Goal: Information Seeking & Learning: Find contact information

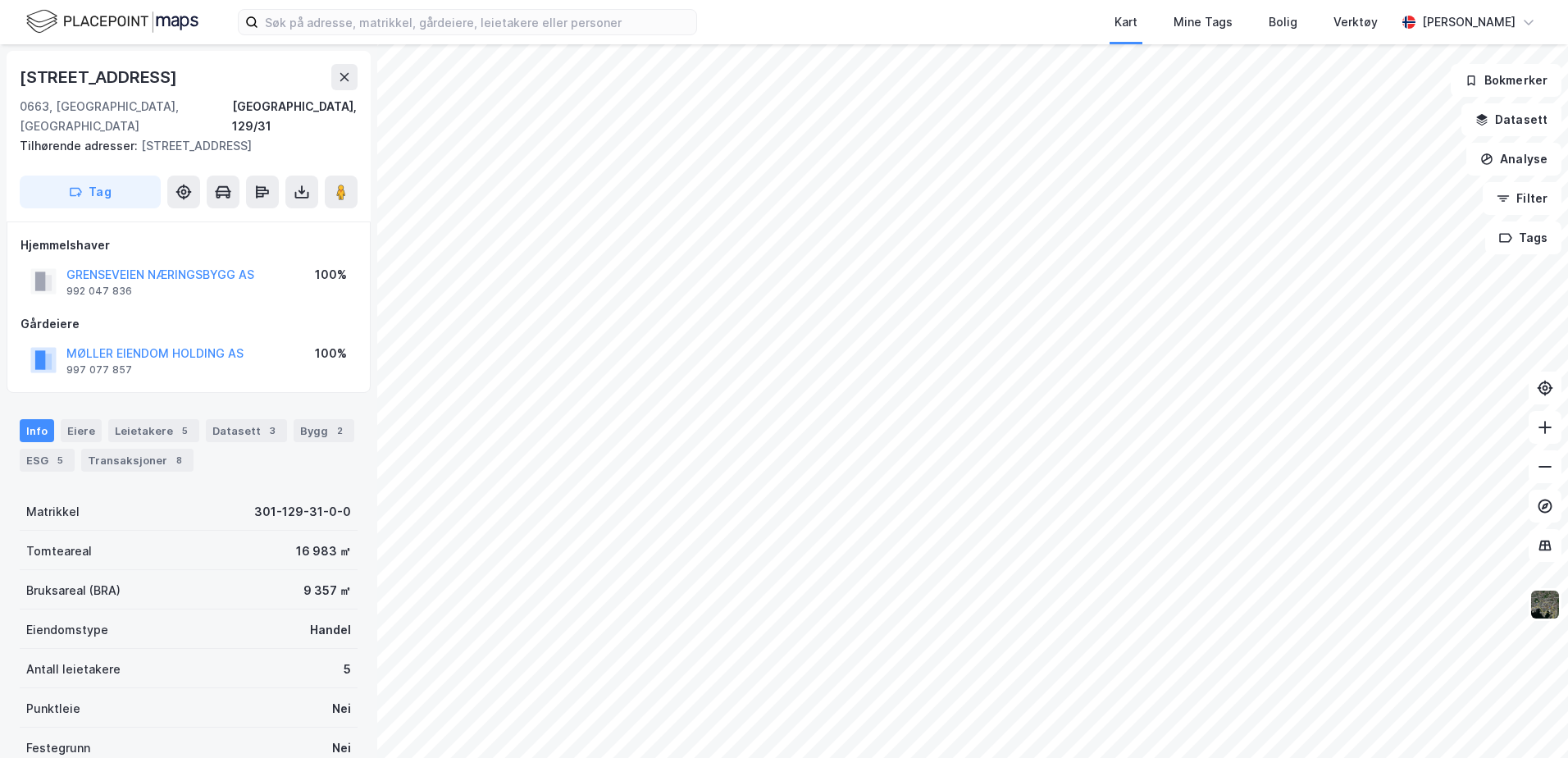
click at [187, 17] on img at bounding box center [112, 22] width 172 height 29
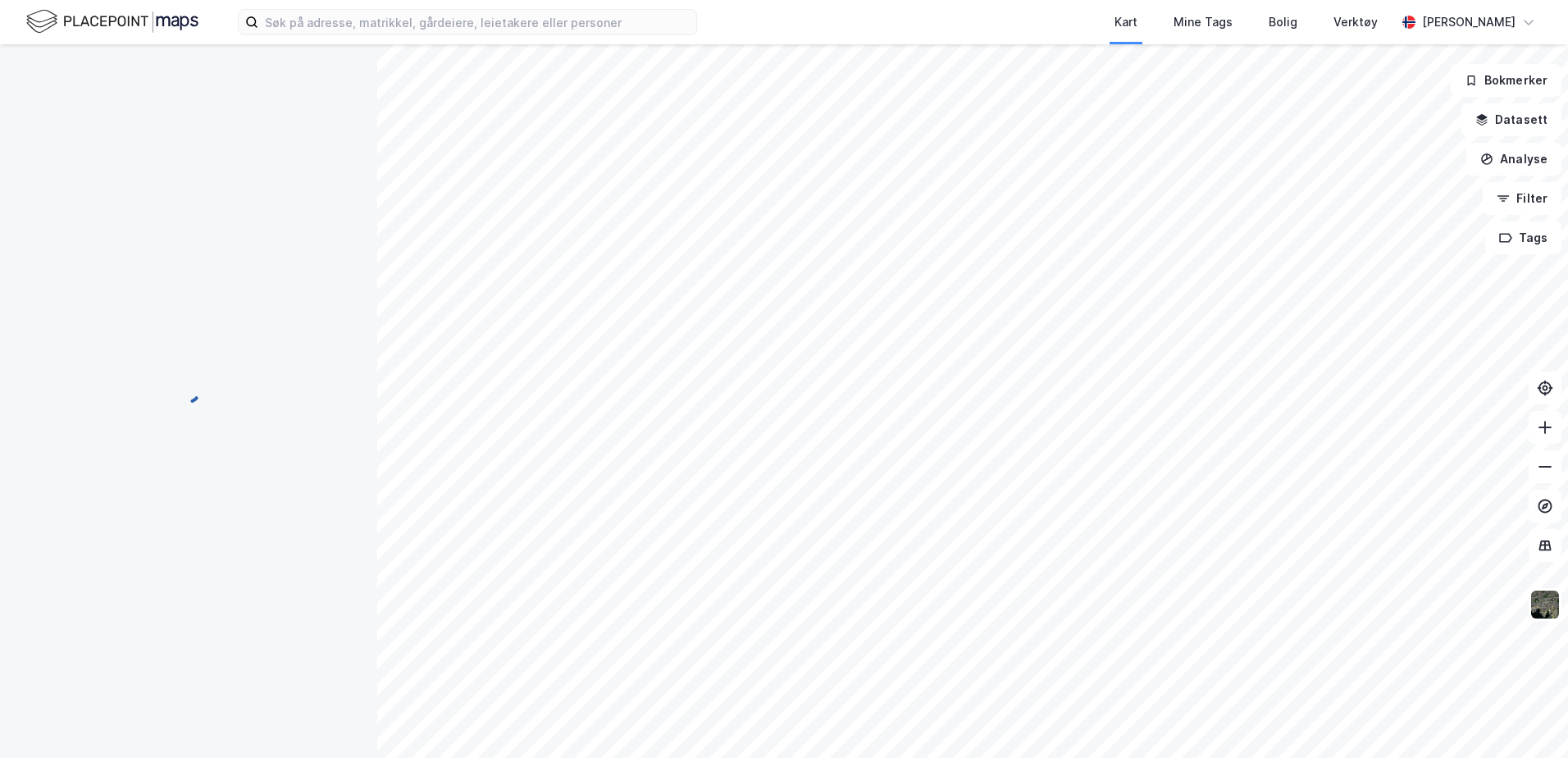
scroll to position [2, 0]
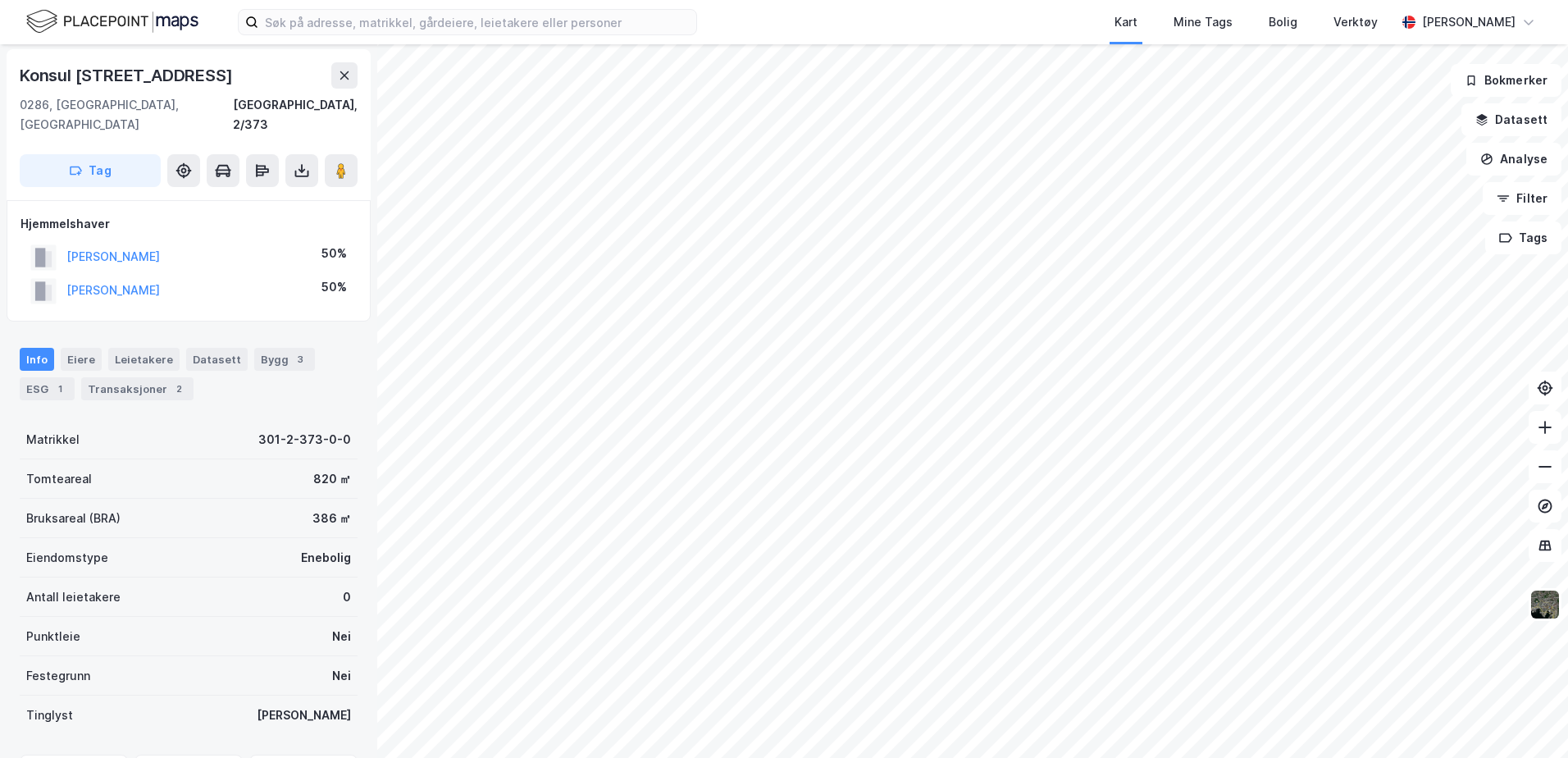
scroll to position [2, 0]
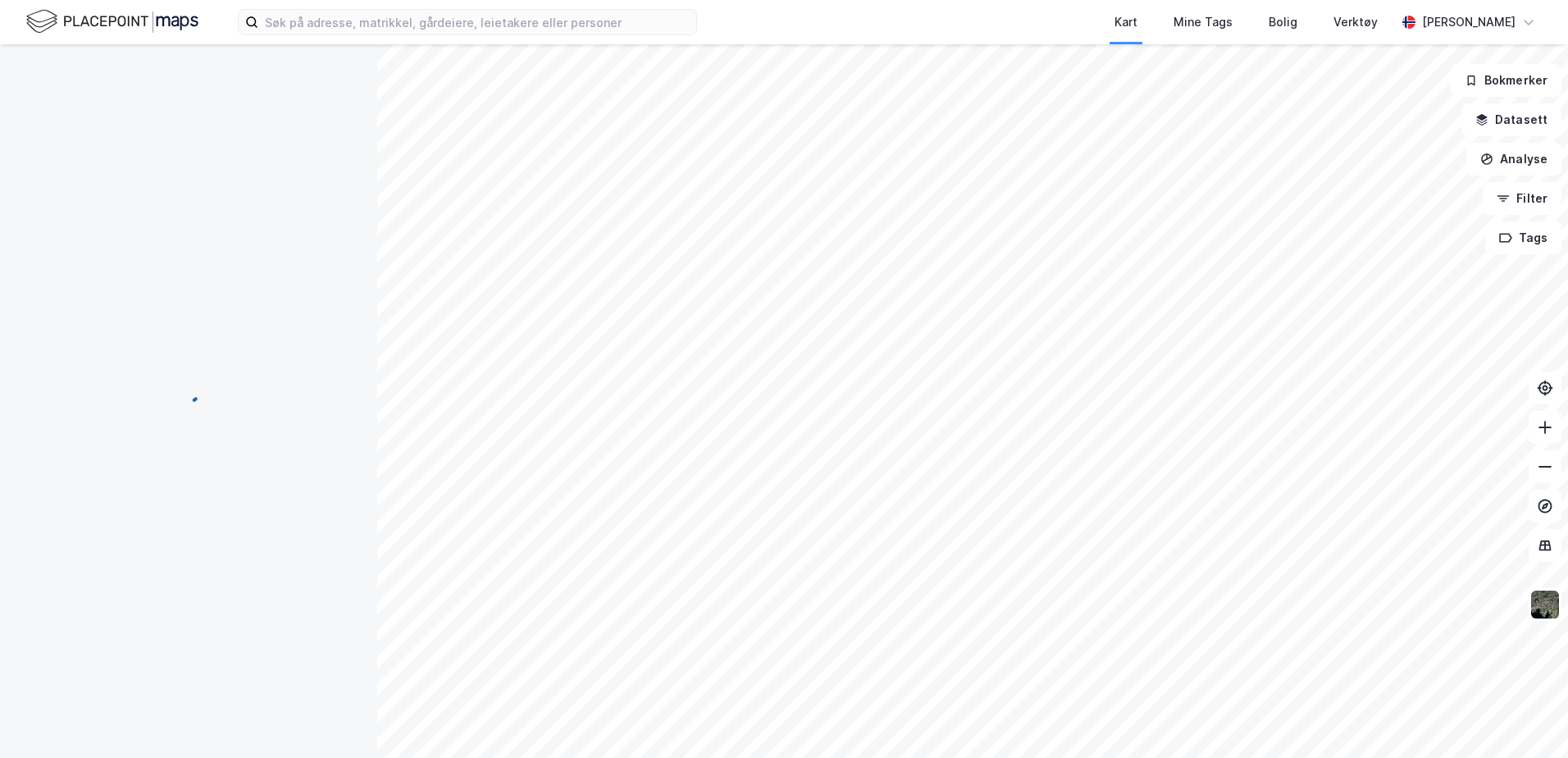
scroll to position [2, 0]
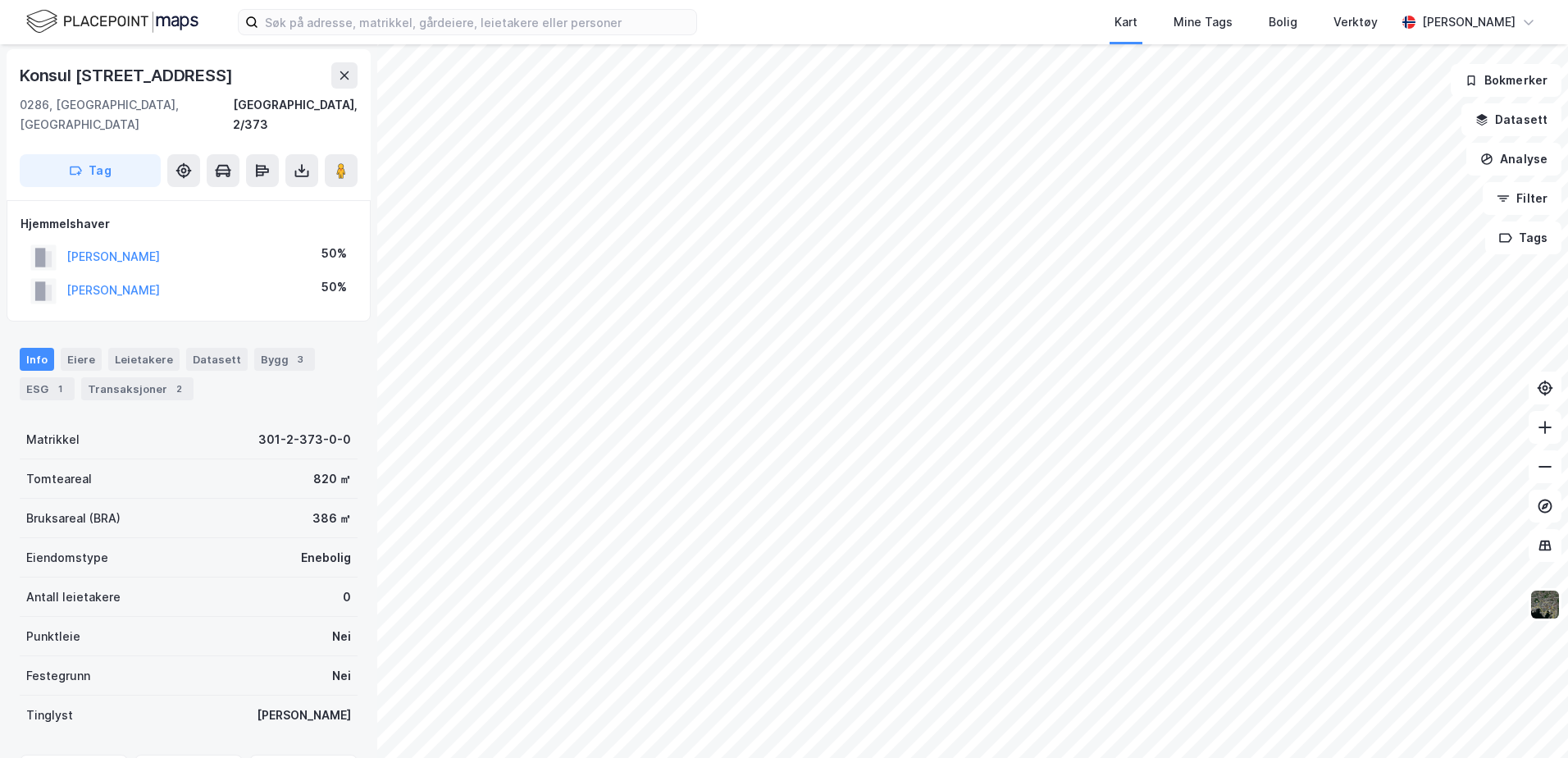
scroll to position [2, 0]
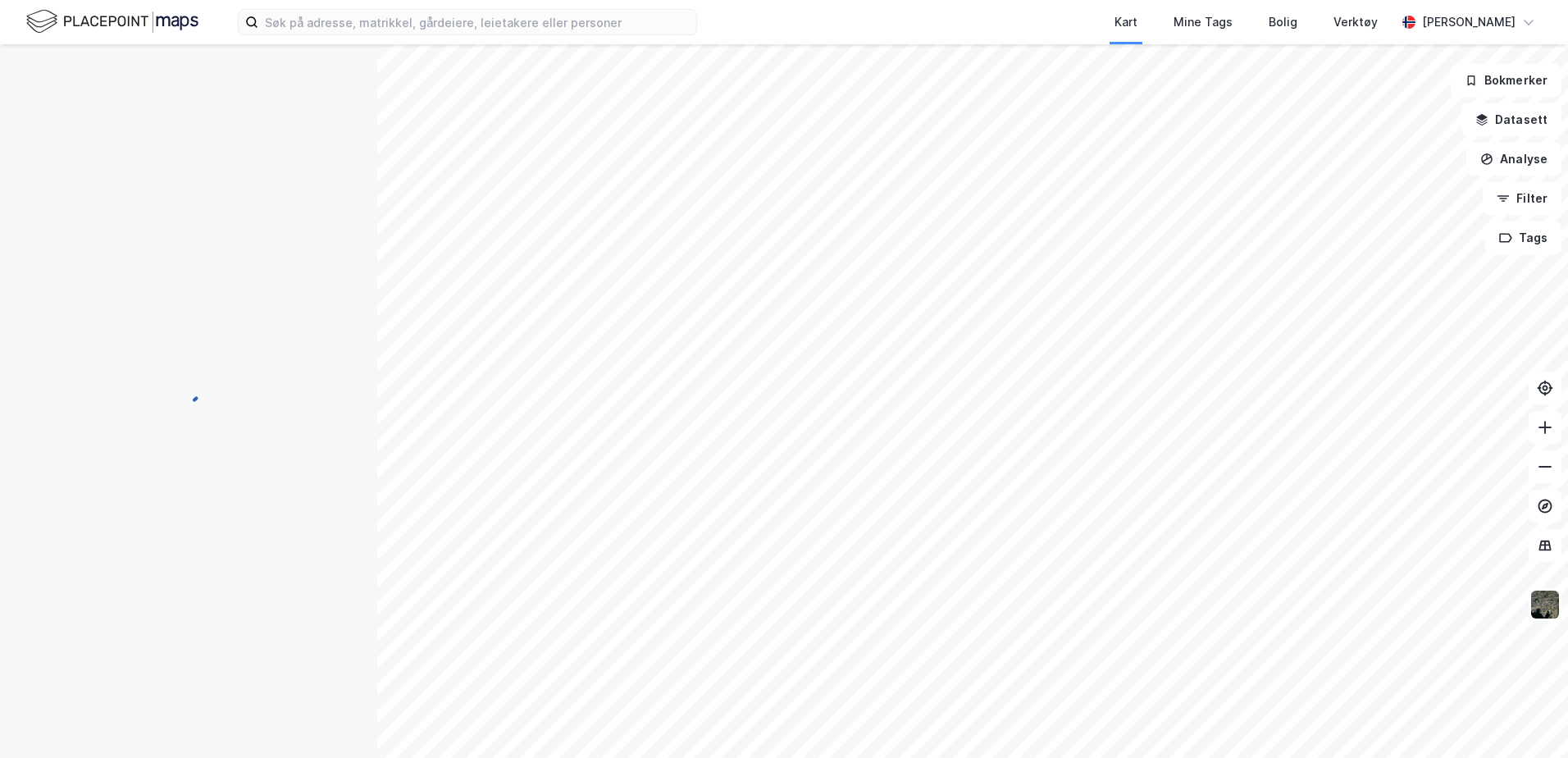
scroll to position [2, 0]
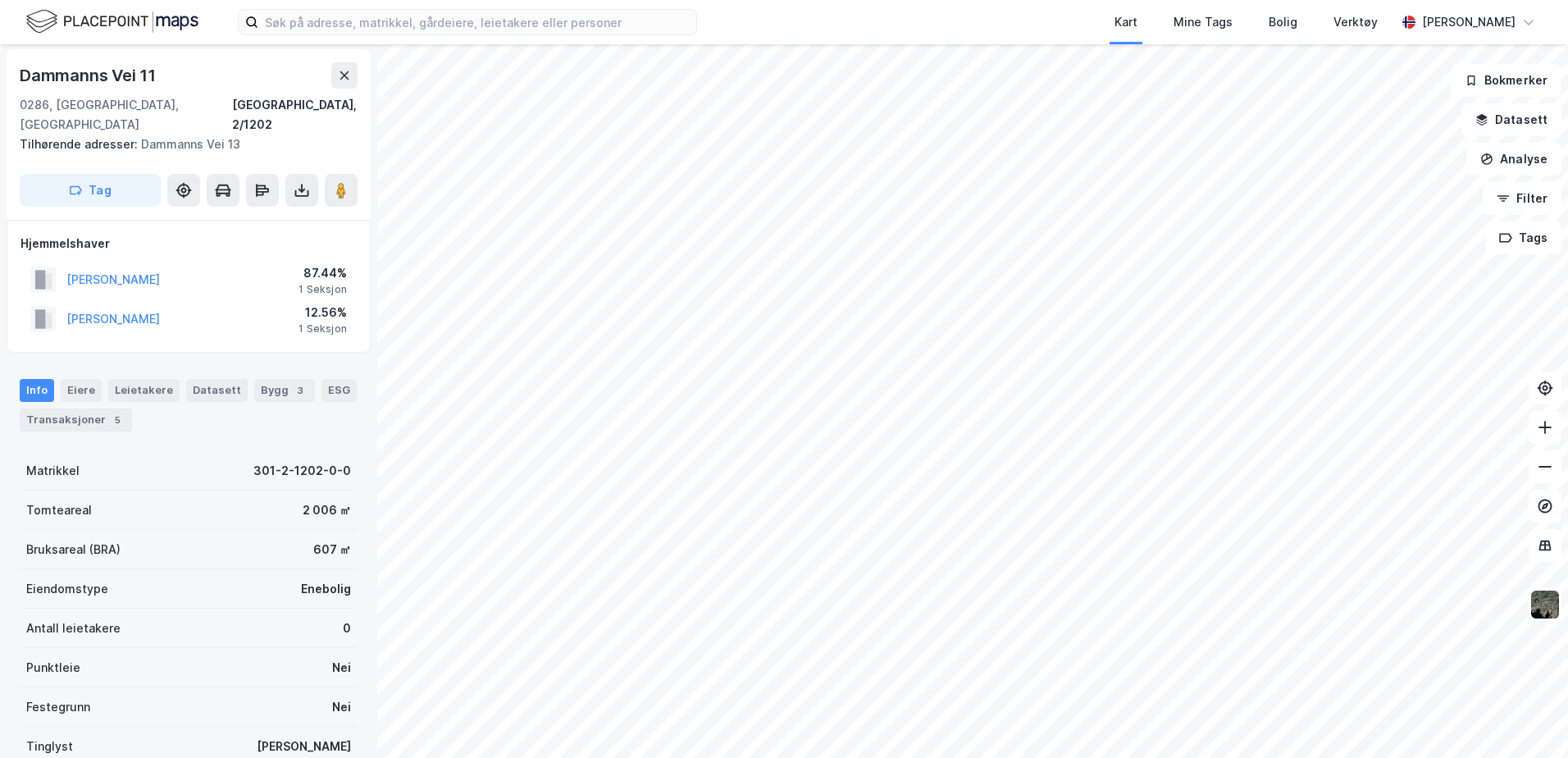
scroll to position [2, 0]
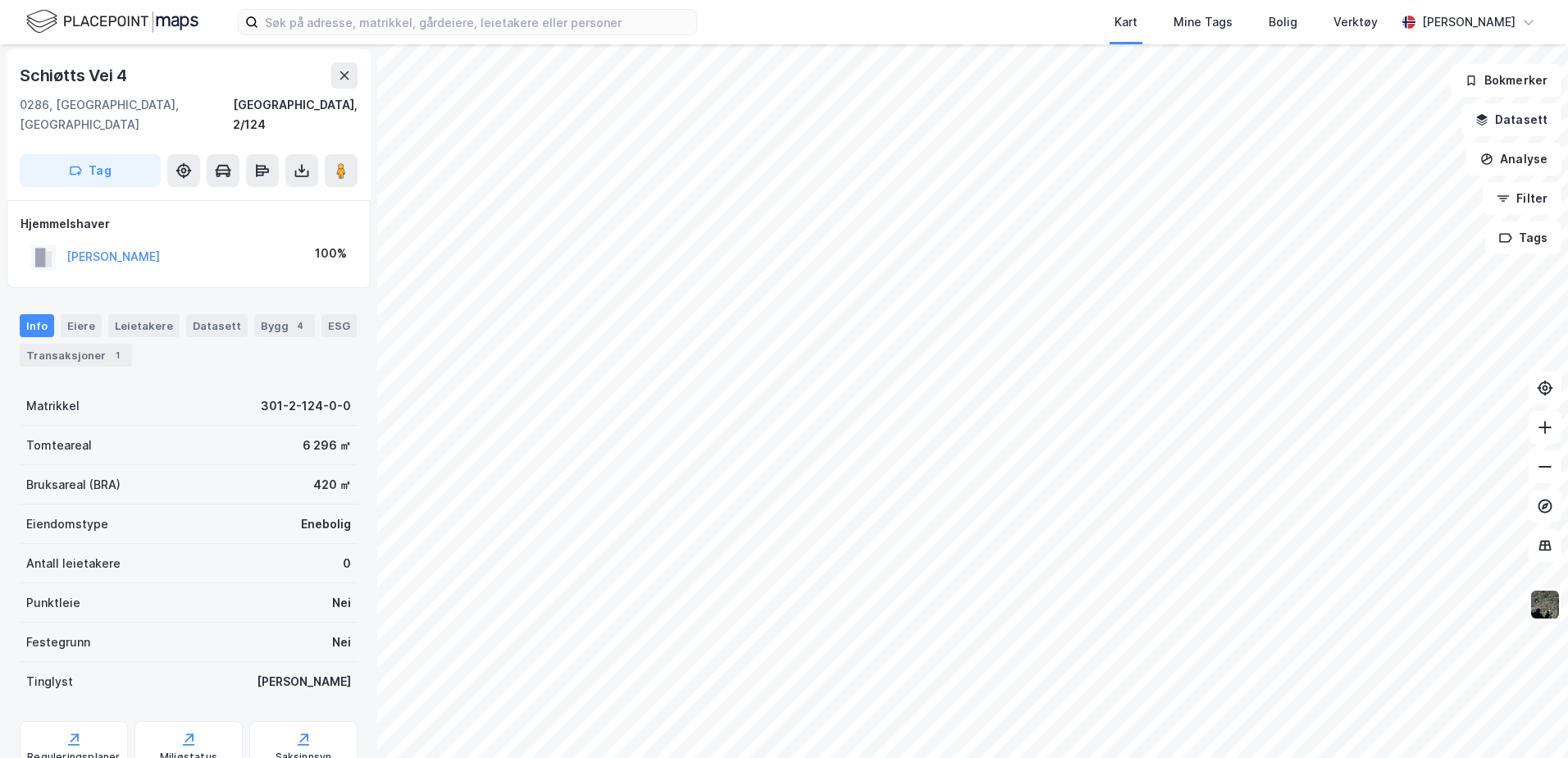
scroll to position [2, 0]
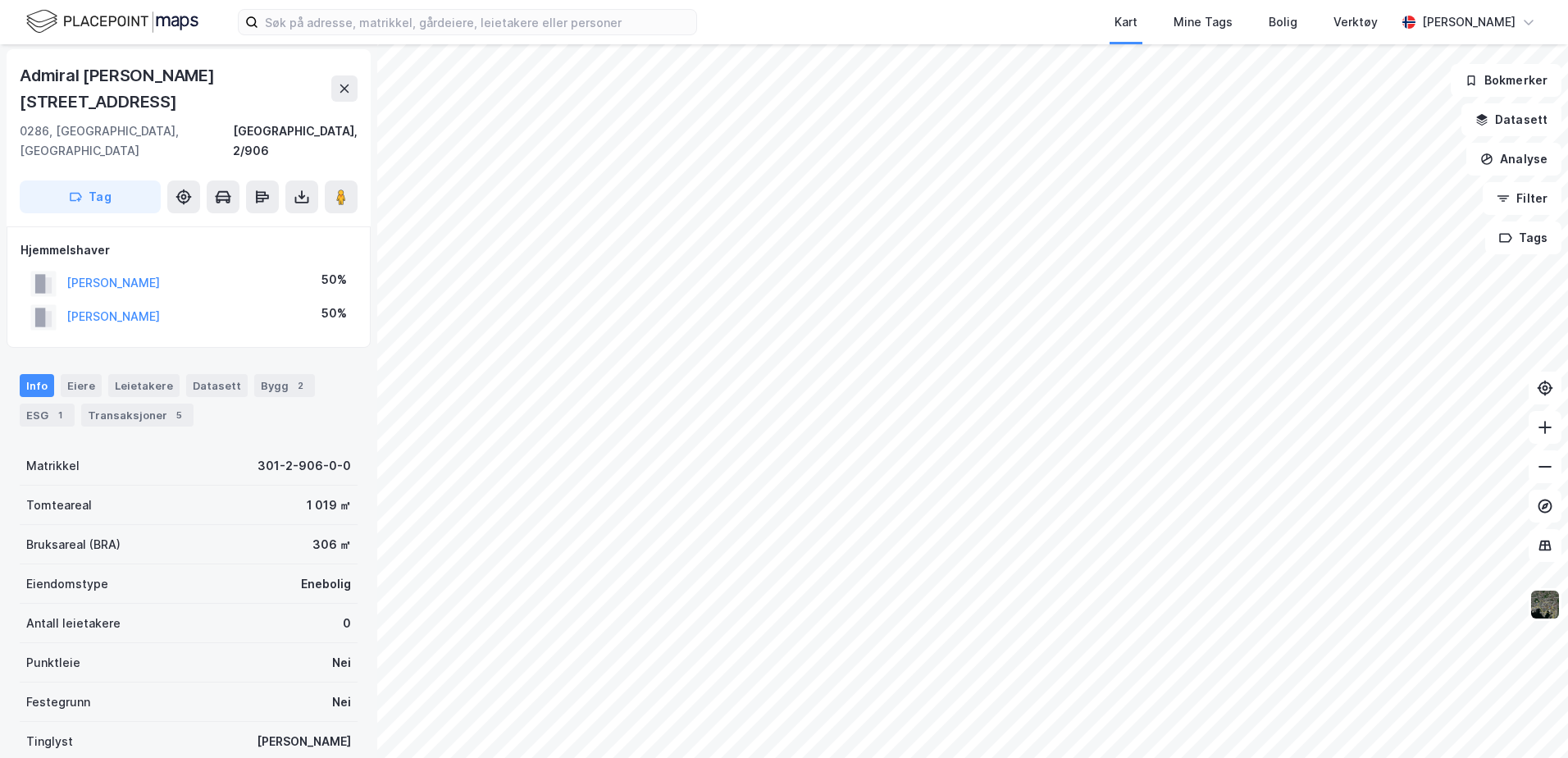
scroll to position [2, 0]
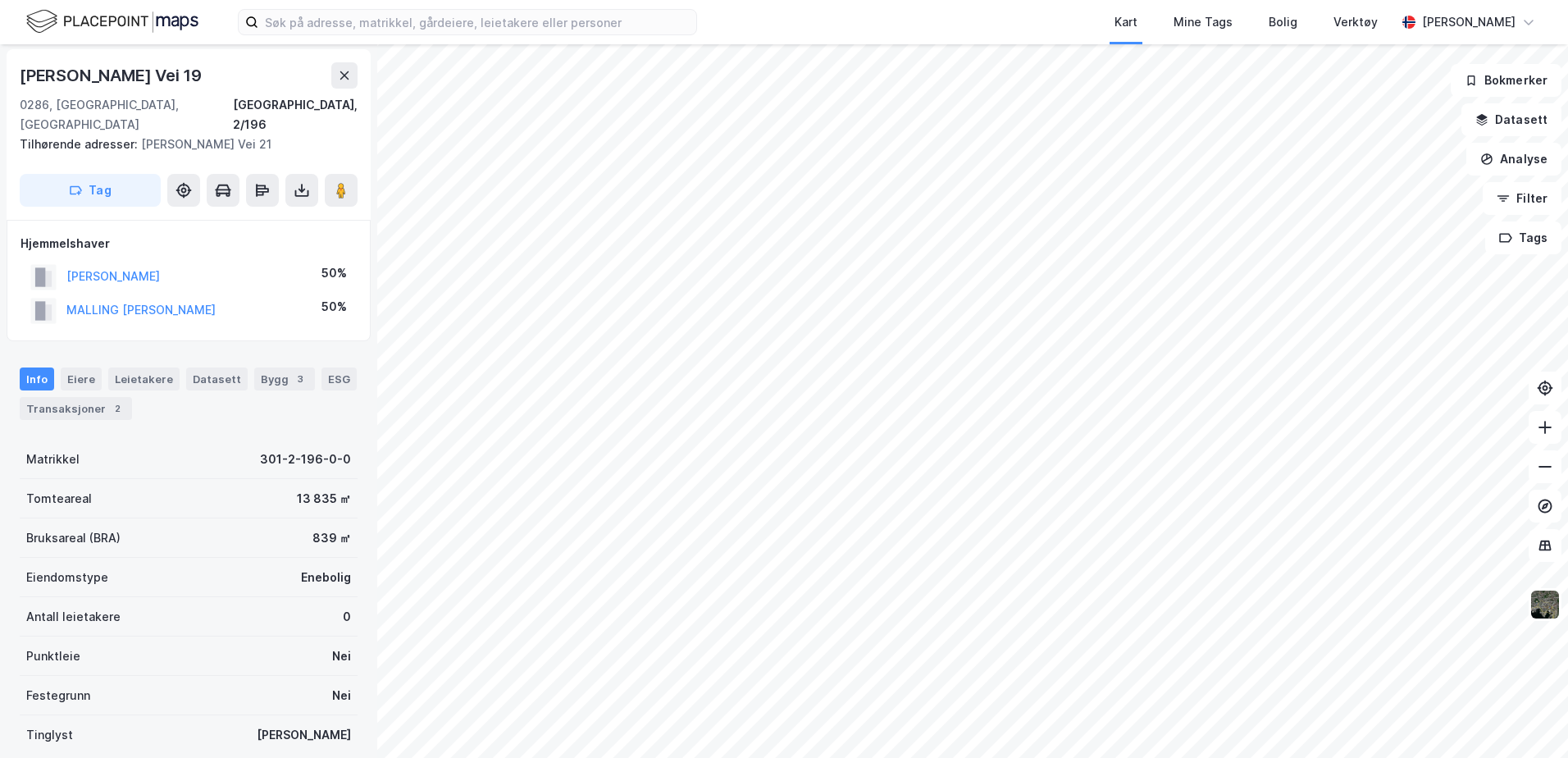
scroll to position [2, 0]
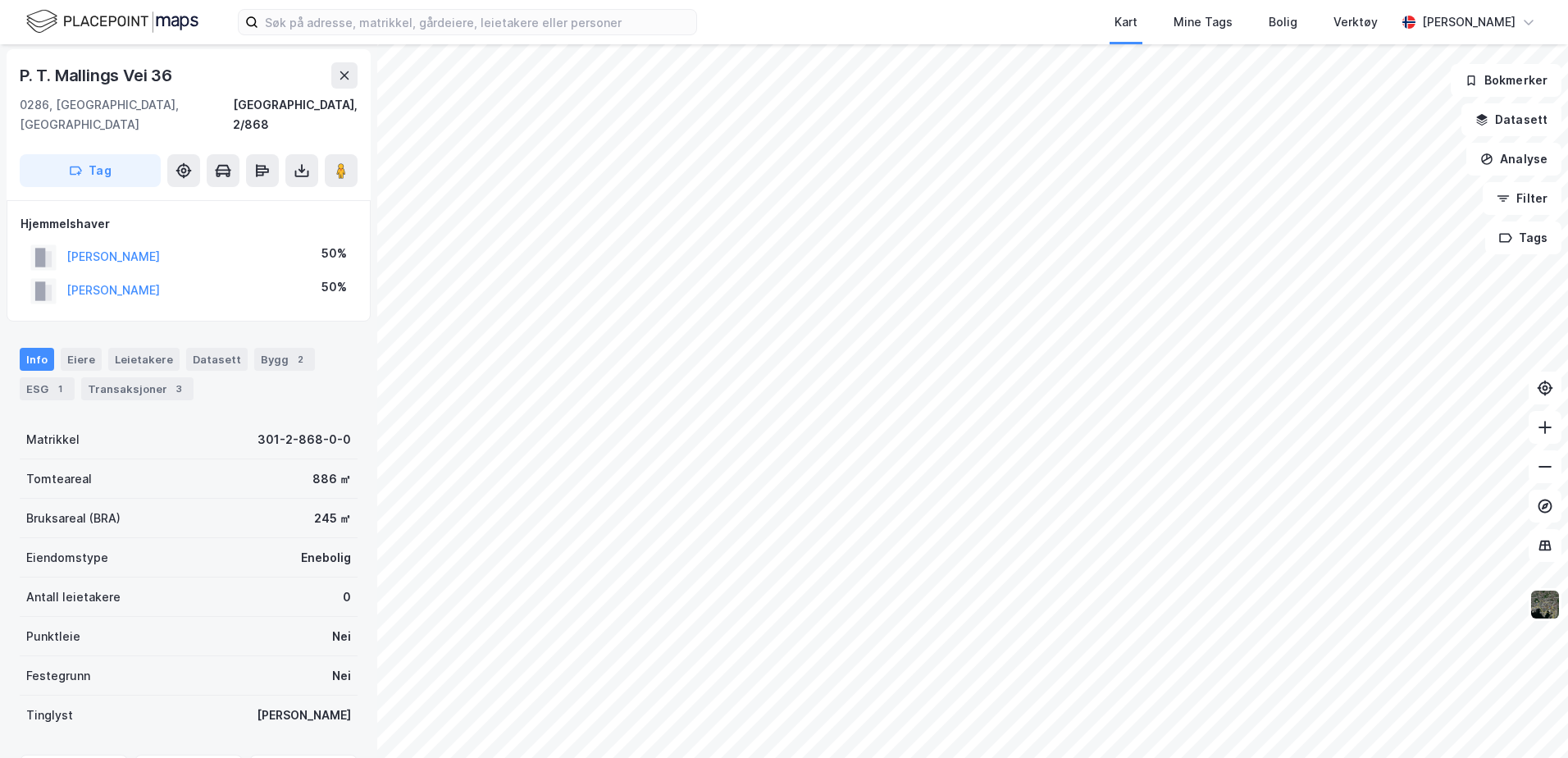
scroll to position [2, 0]
click at [0, 0] on button "[PERSON_NAME]" at bounding box center [0, 0] width 0 height 0
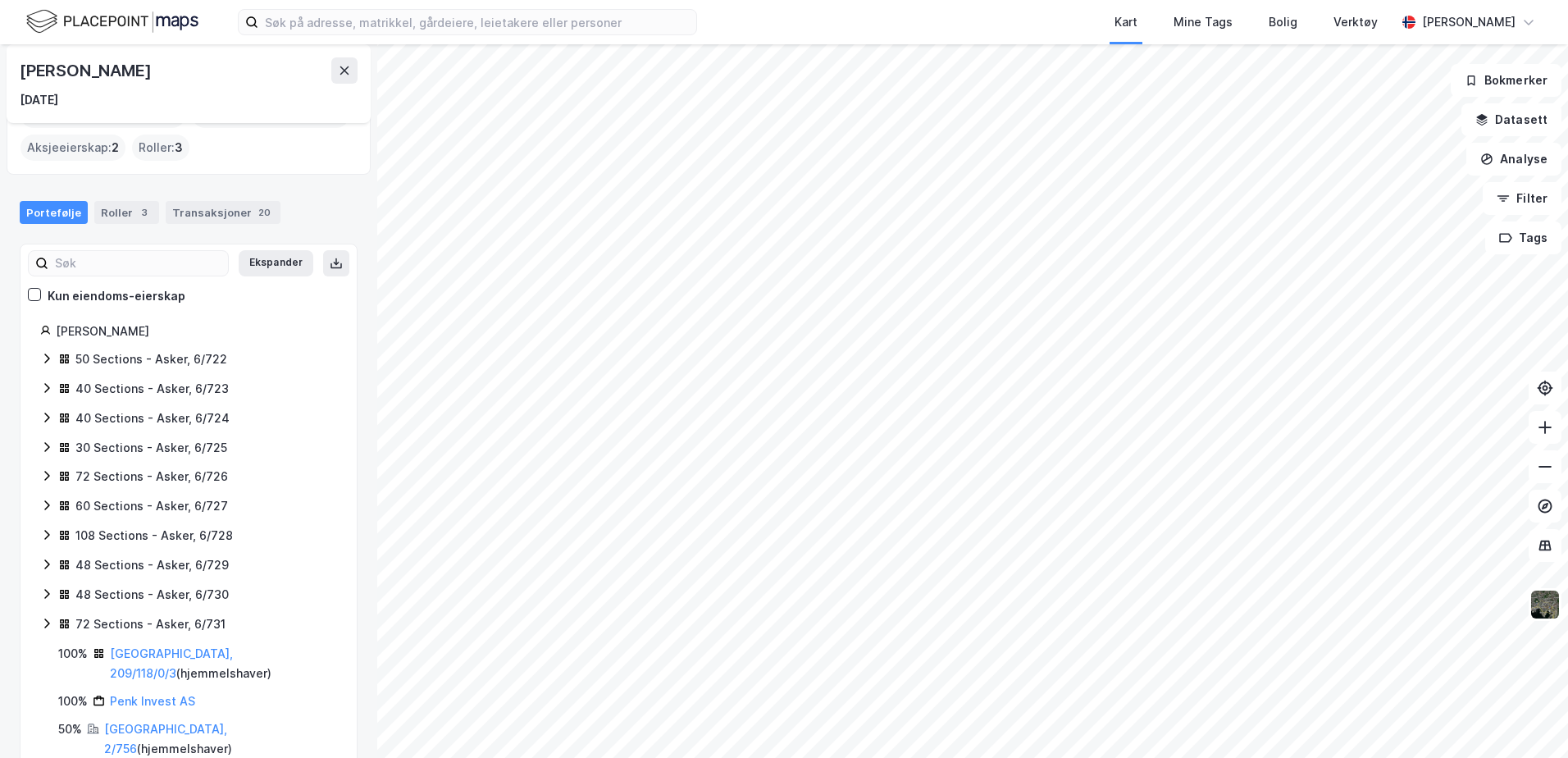
scroll to position [82, 0]
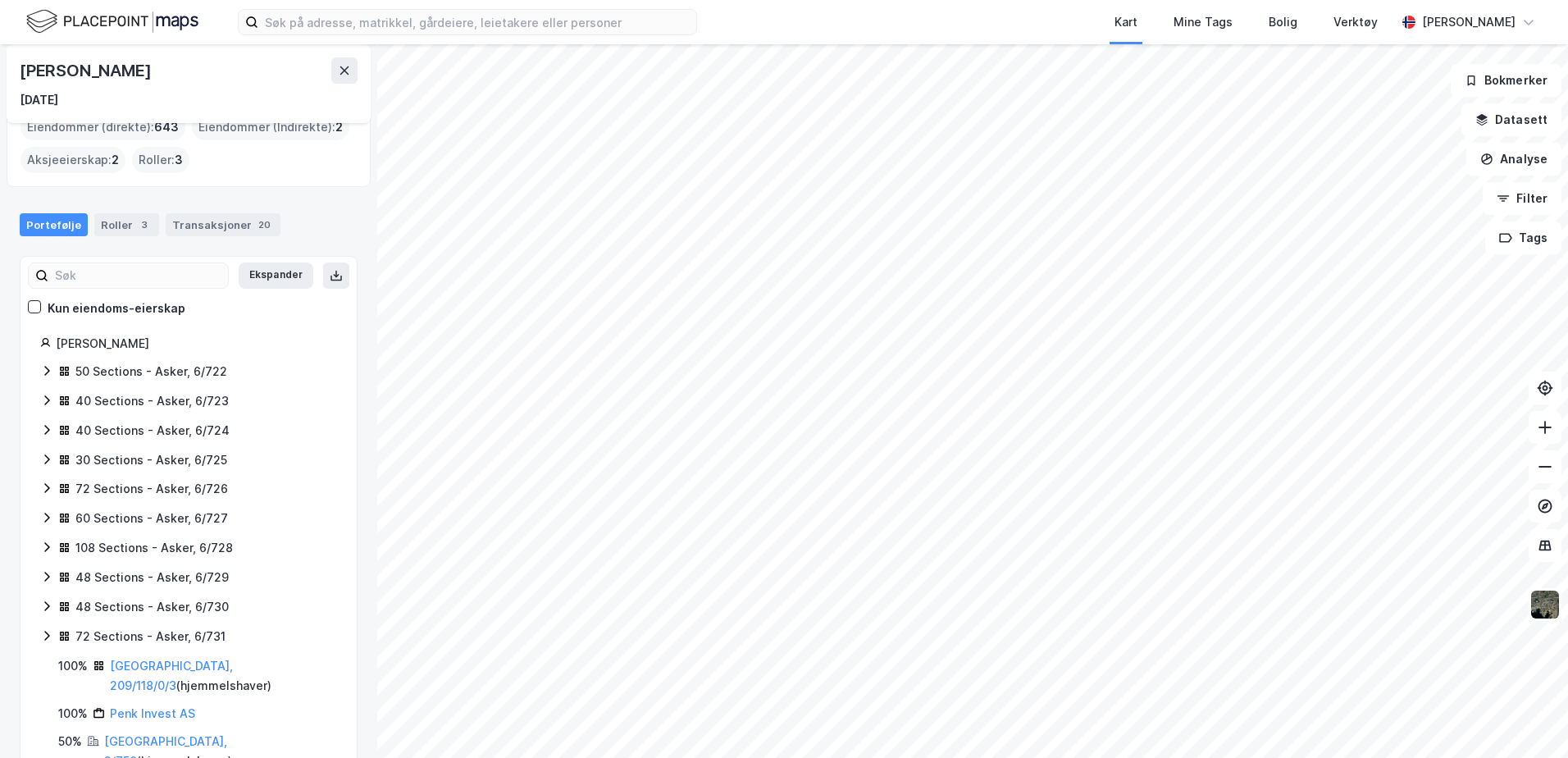
click at [97, 371] on div "50 Sections - Asker, 6/722" at bounding box center [150, 371] width 151 height 20
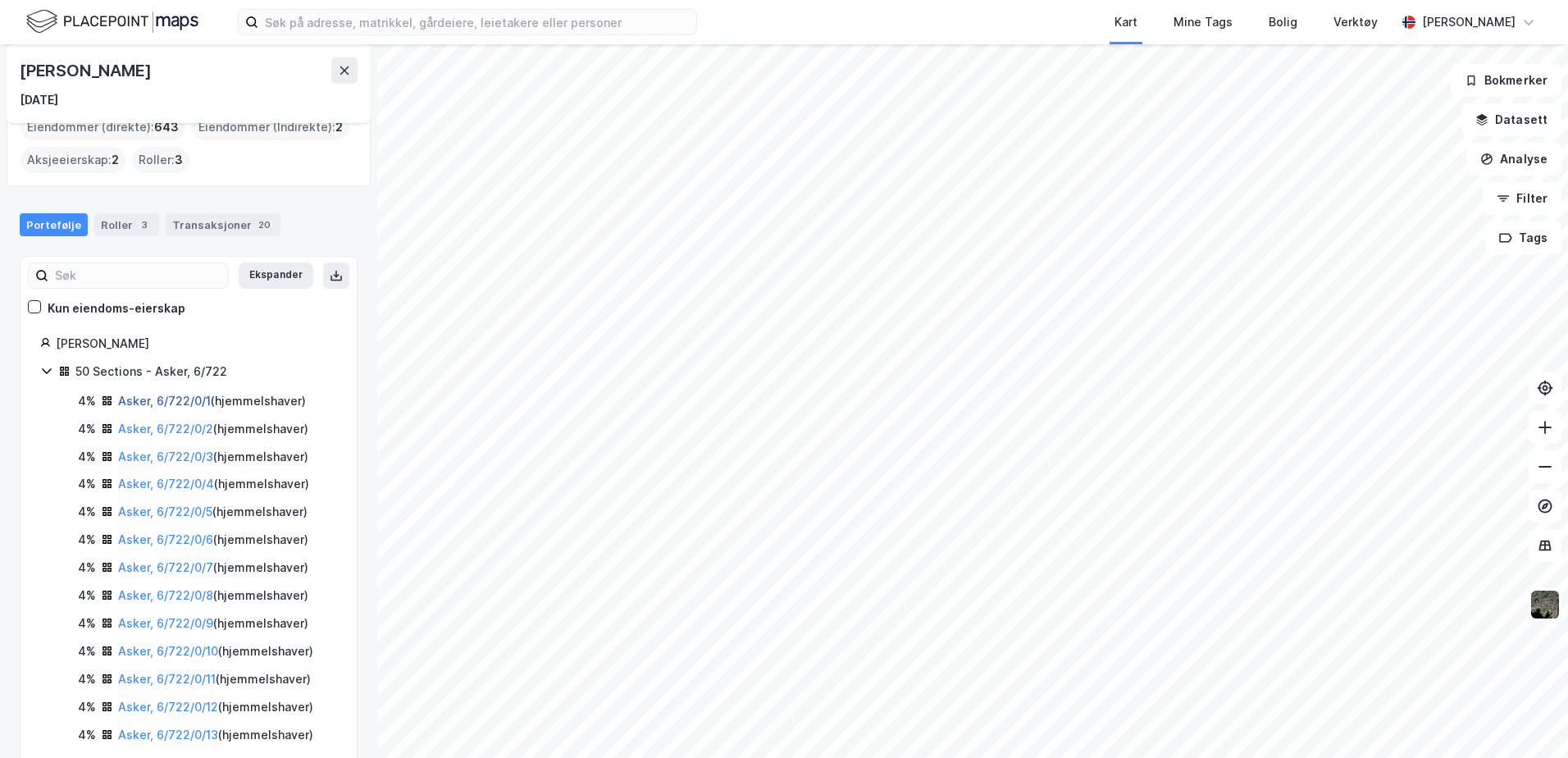
click at [158, 394] on link "Asker, 6/722/0/1" at bounding box center [164, 401] width 92 height 14
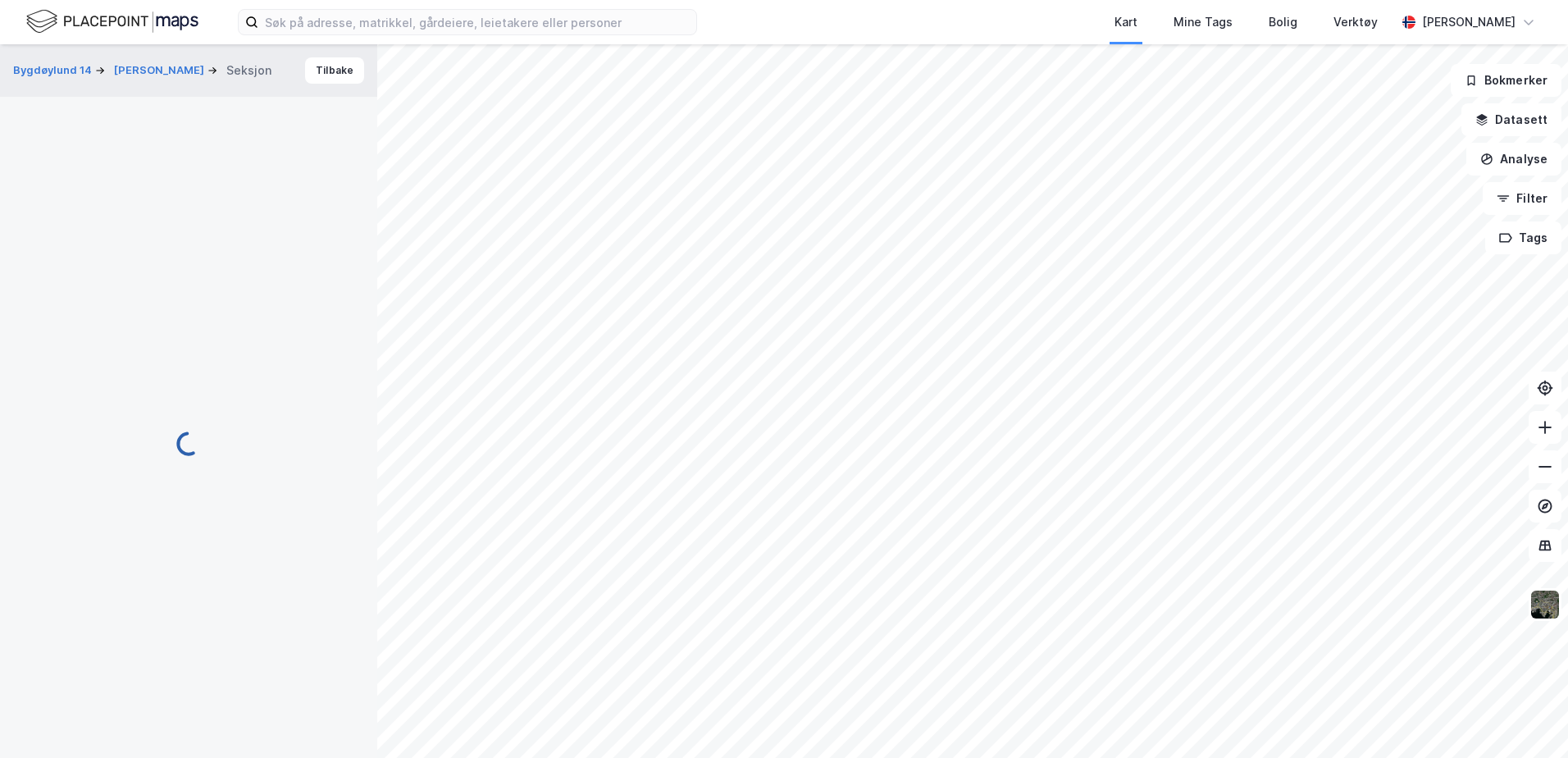
scroll to position [2, 0]
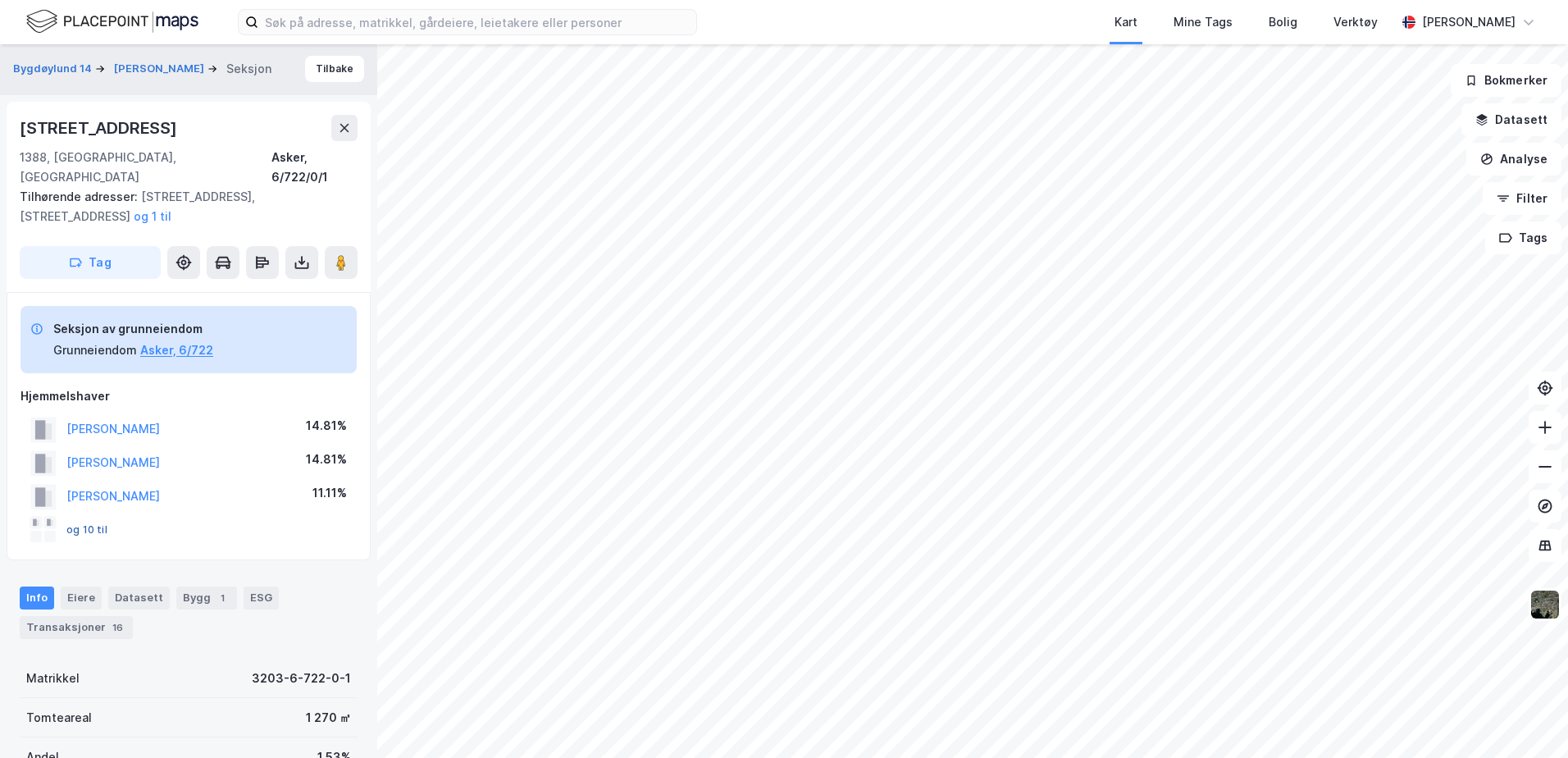
click at [0, 0] on button "og 10 til" at bounding box center [0, 0] width 0 height 0
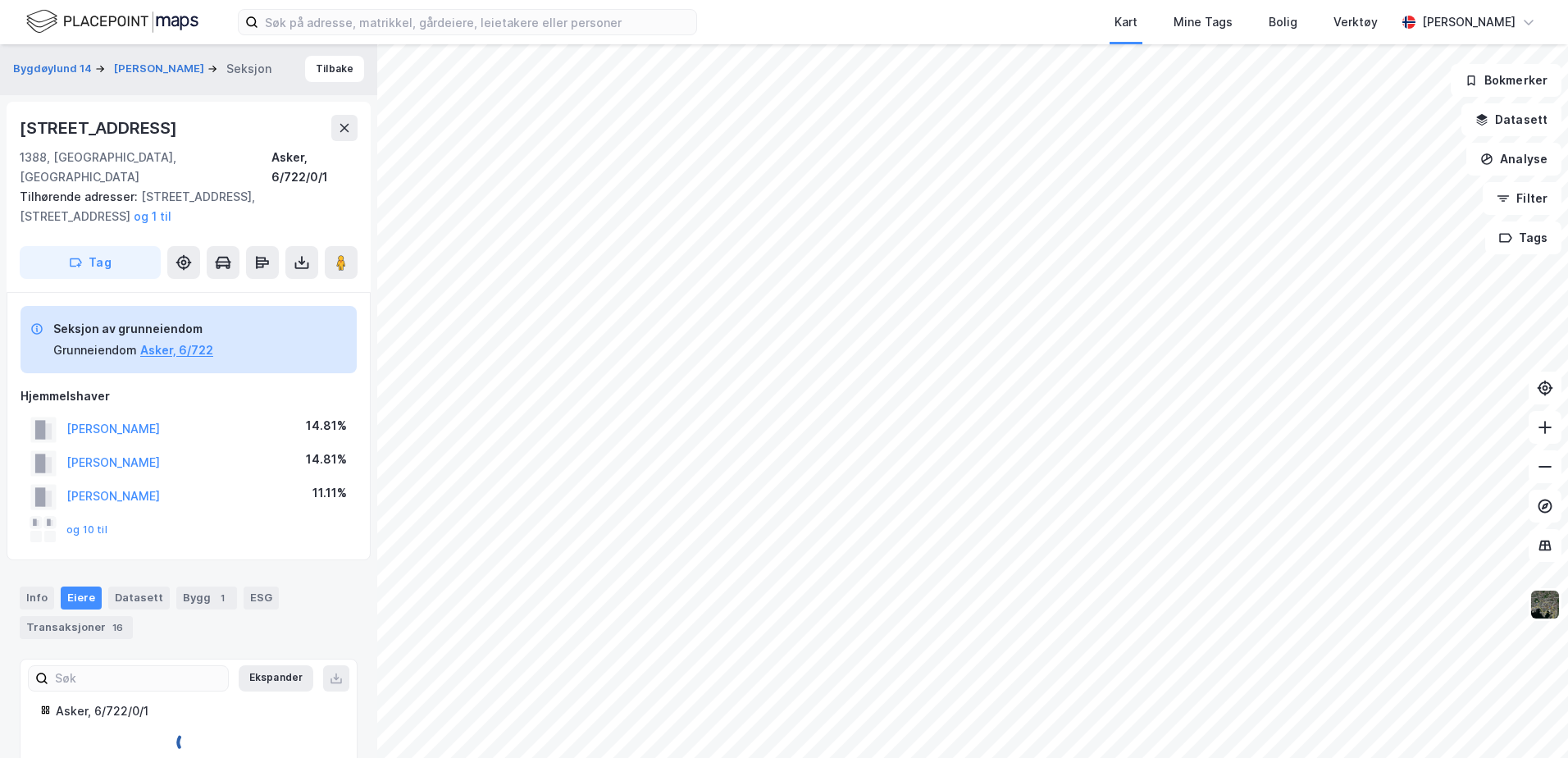
scroll to position [20, 0]
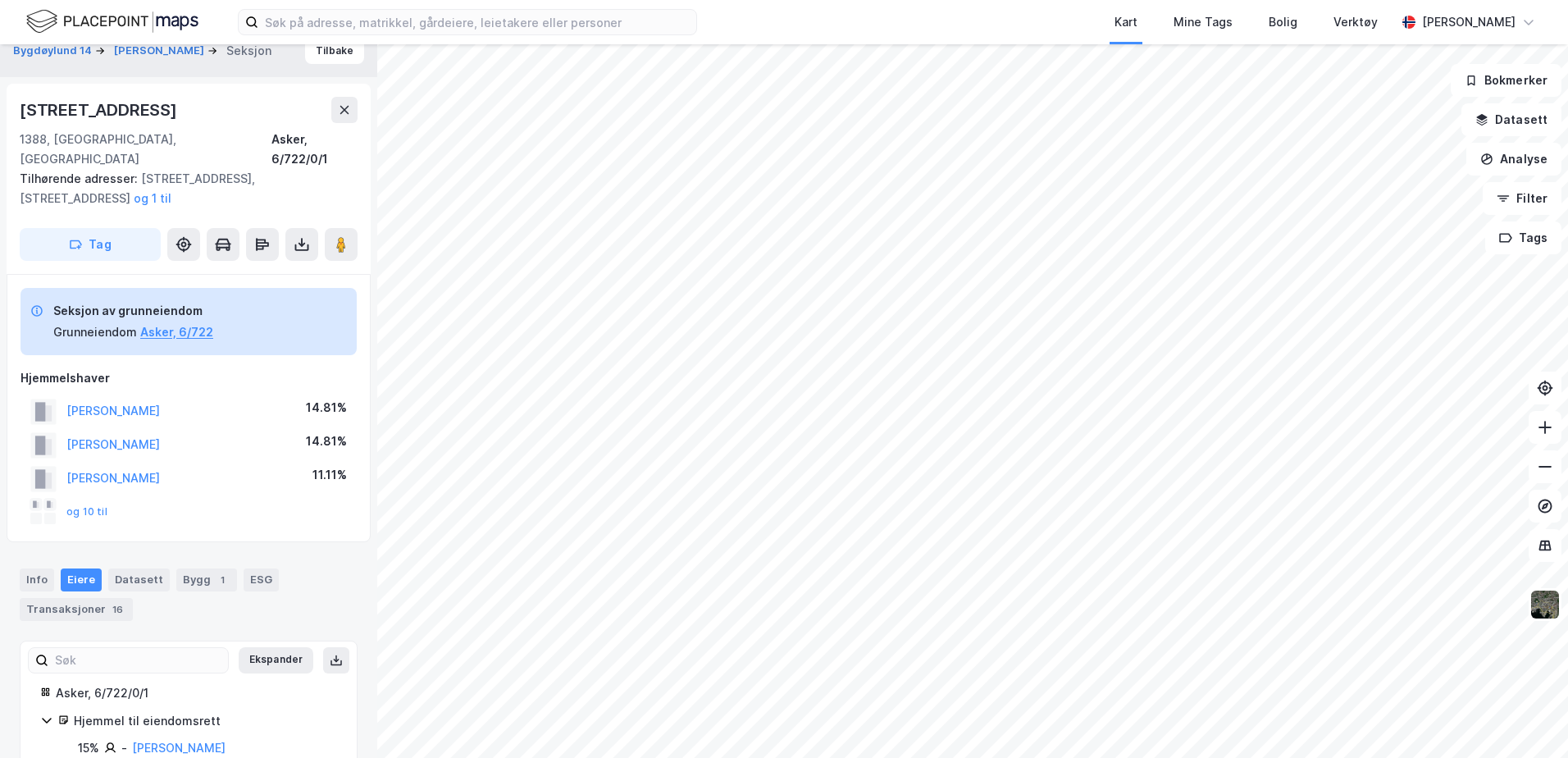
drag, startPoint x: 95, startPoint y: 492, endPoint x: 118, endPoint y: 495, distance: 23.2
click at [0, 0] on button "og 10 til" at bounding box center [0, 0] width 0 height 0
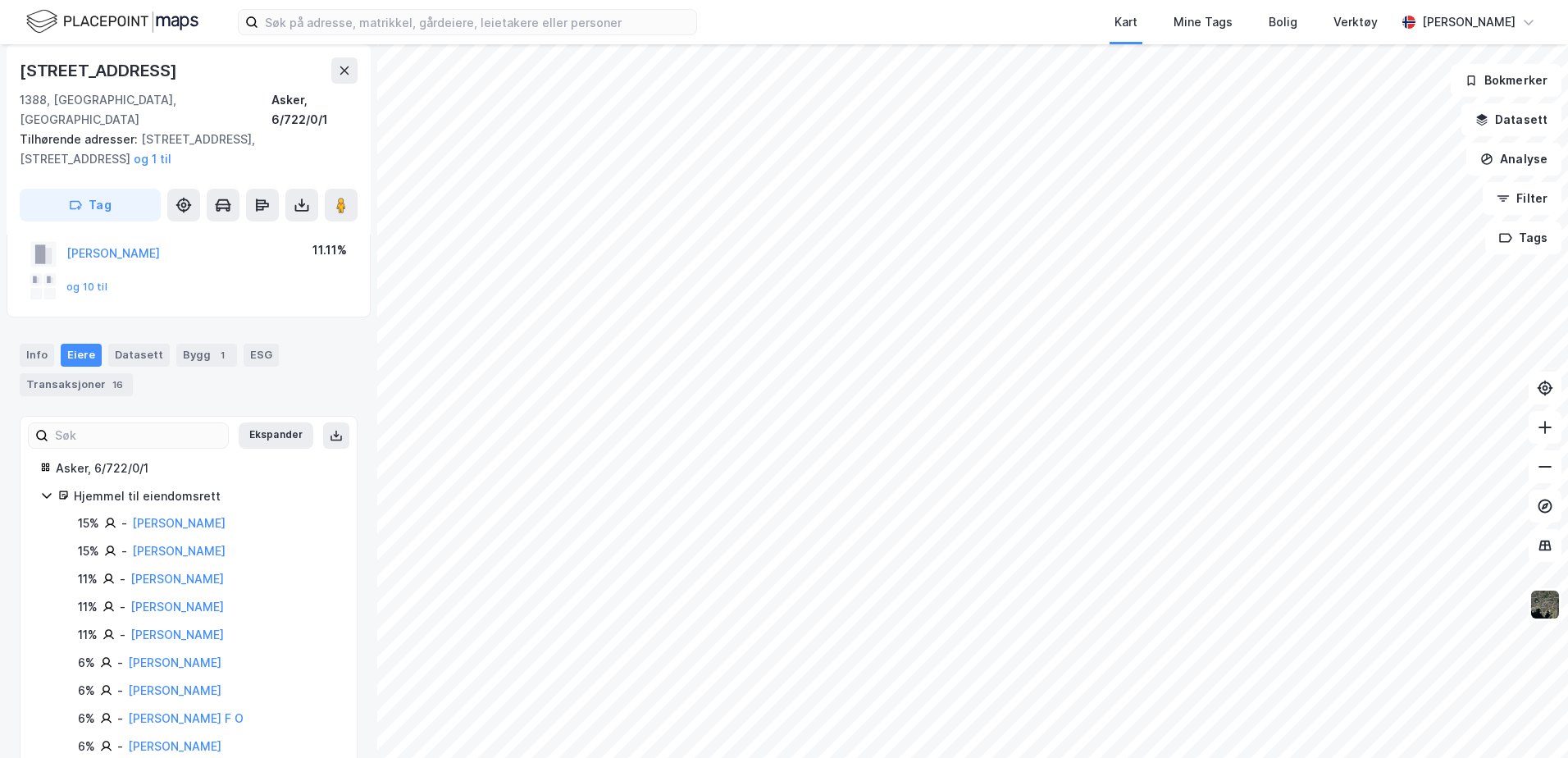
scroll to position [0, 0]
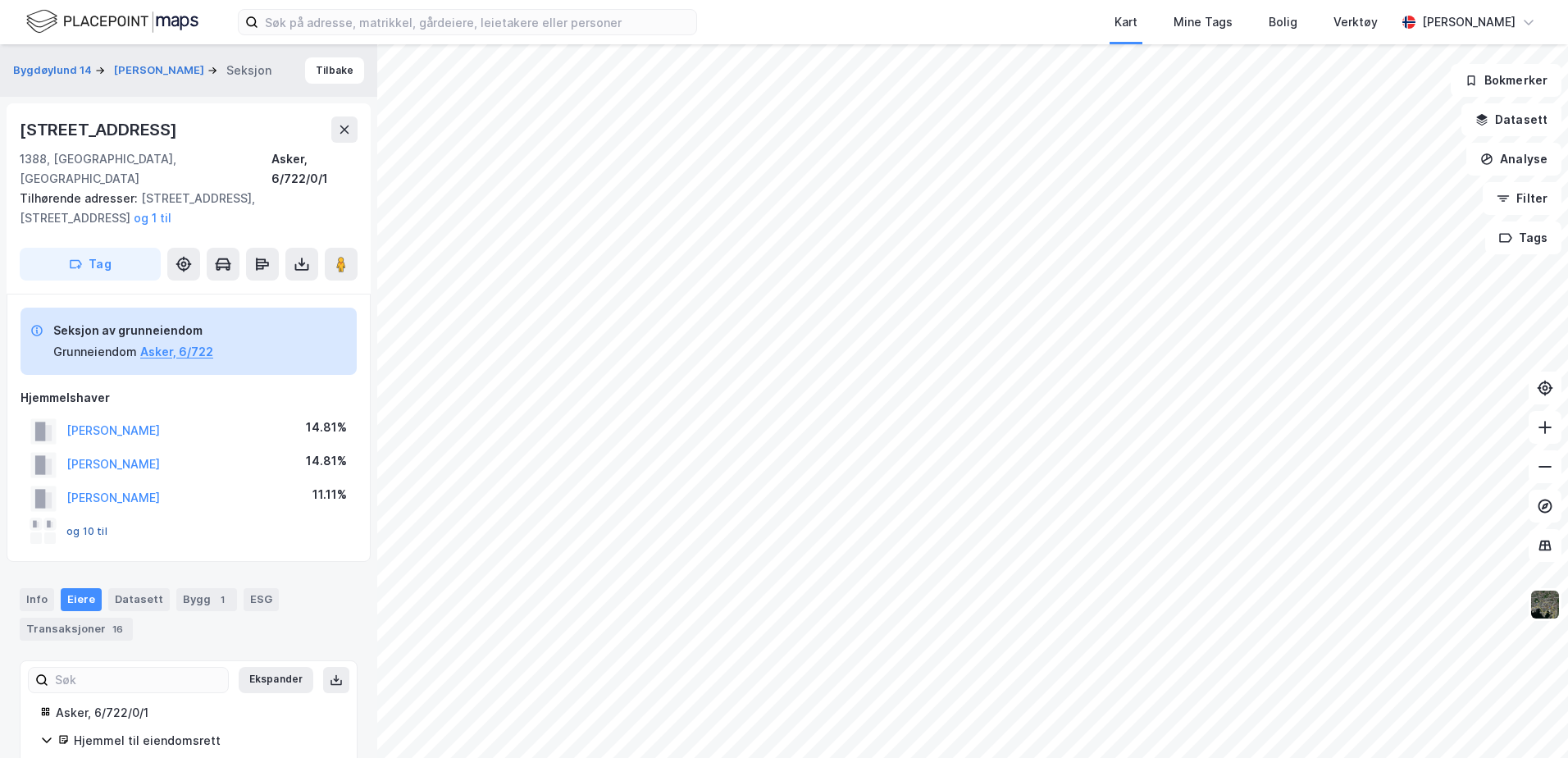
click at [0, 0] on button "og 10 til" at bounding box center [0, 0] width 0 height 0
click at [167, 12] on img at bounding box center [112, 22] width 172 height 29
